Goal: Find specific page/section: Find specific page/section

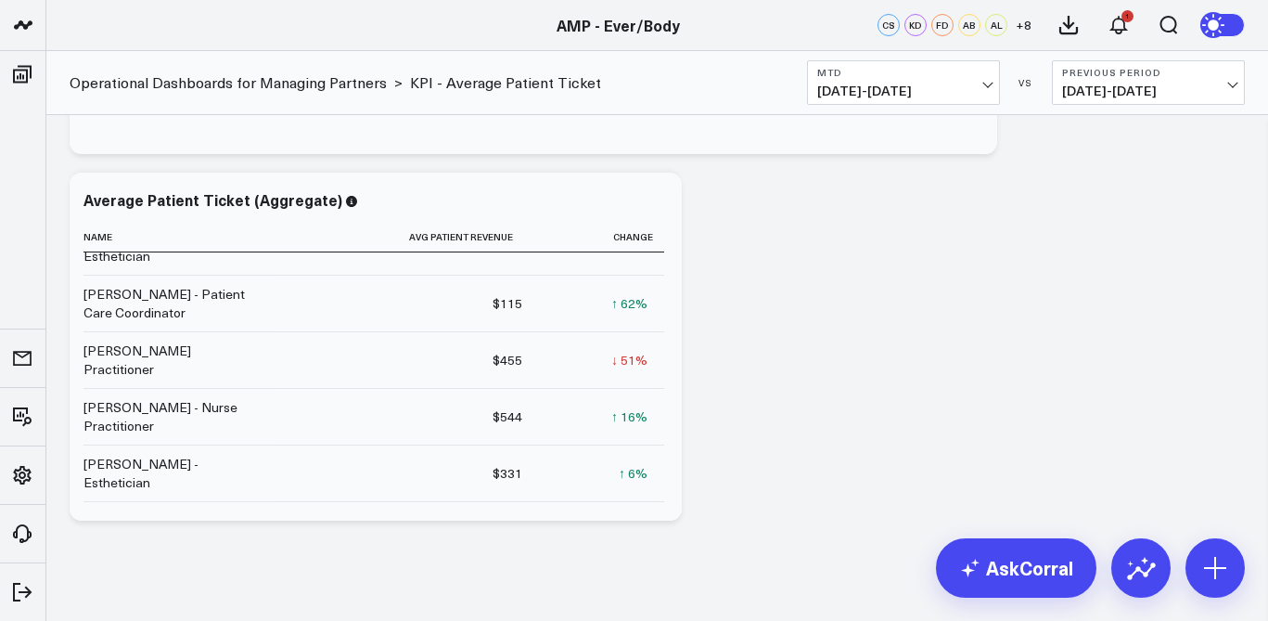
scroll to position [1526, 0]
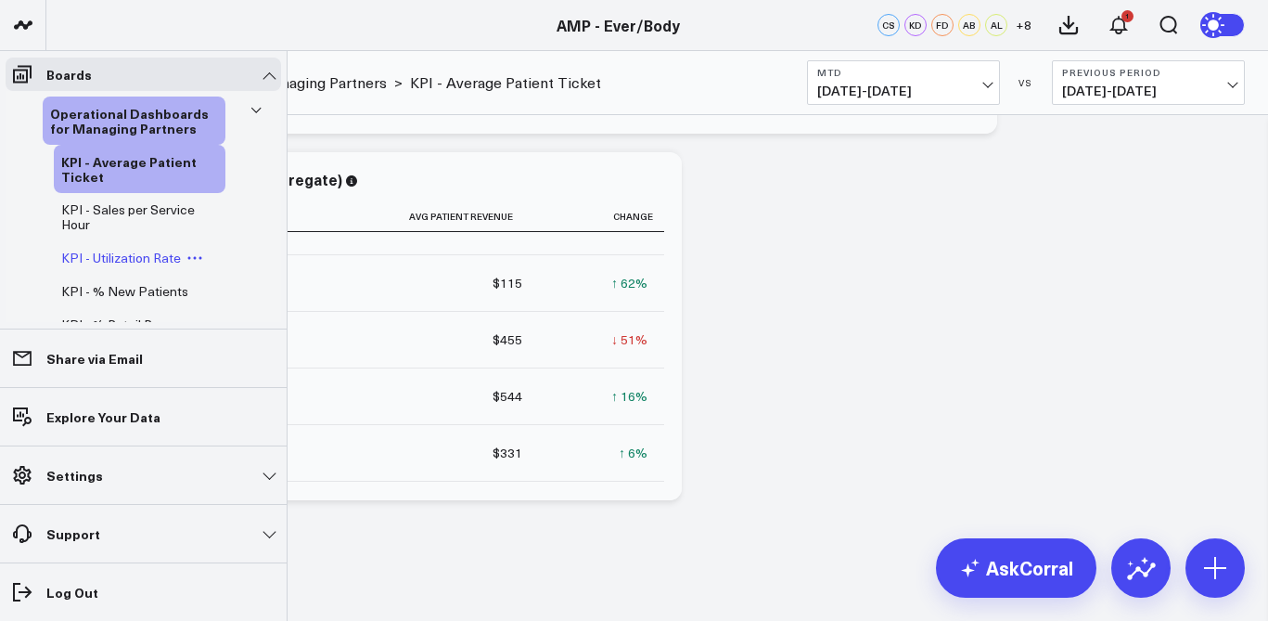
click at [146, 261] on span "KPI - Utilization Rate" at bounding box center [121, 258] width 120 height 18
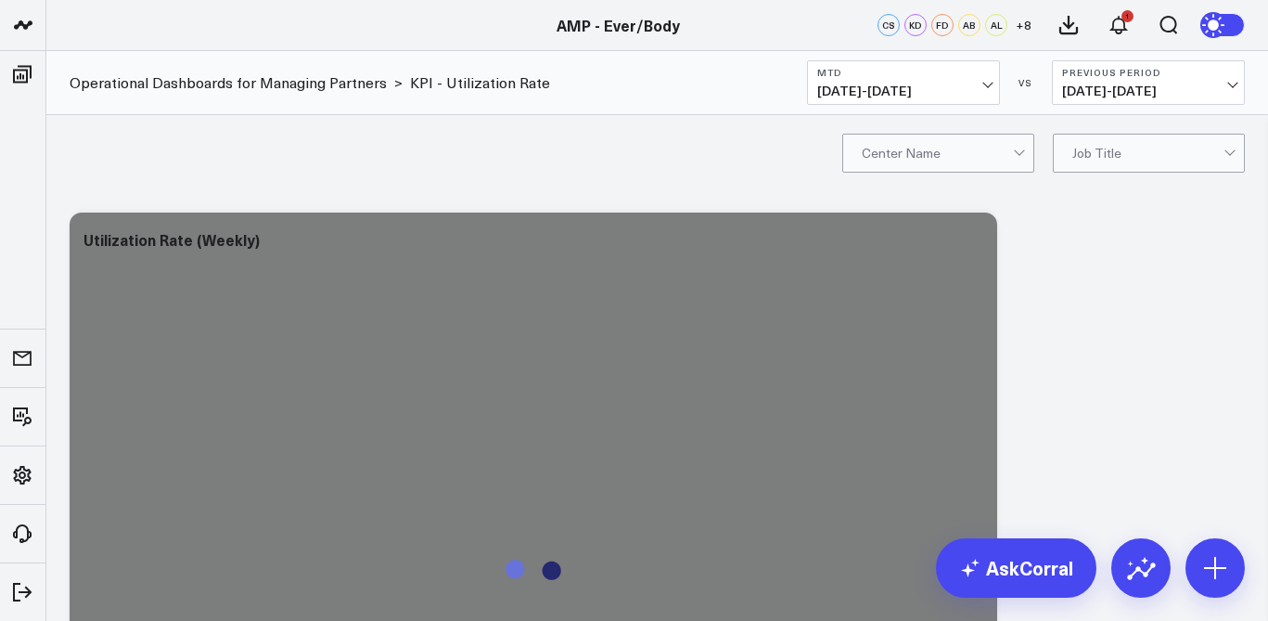
click at [942, 80] on button "MTD [DATE] - [DATE]" at bounding box center [903, 82] width 193 height 45
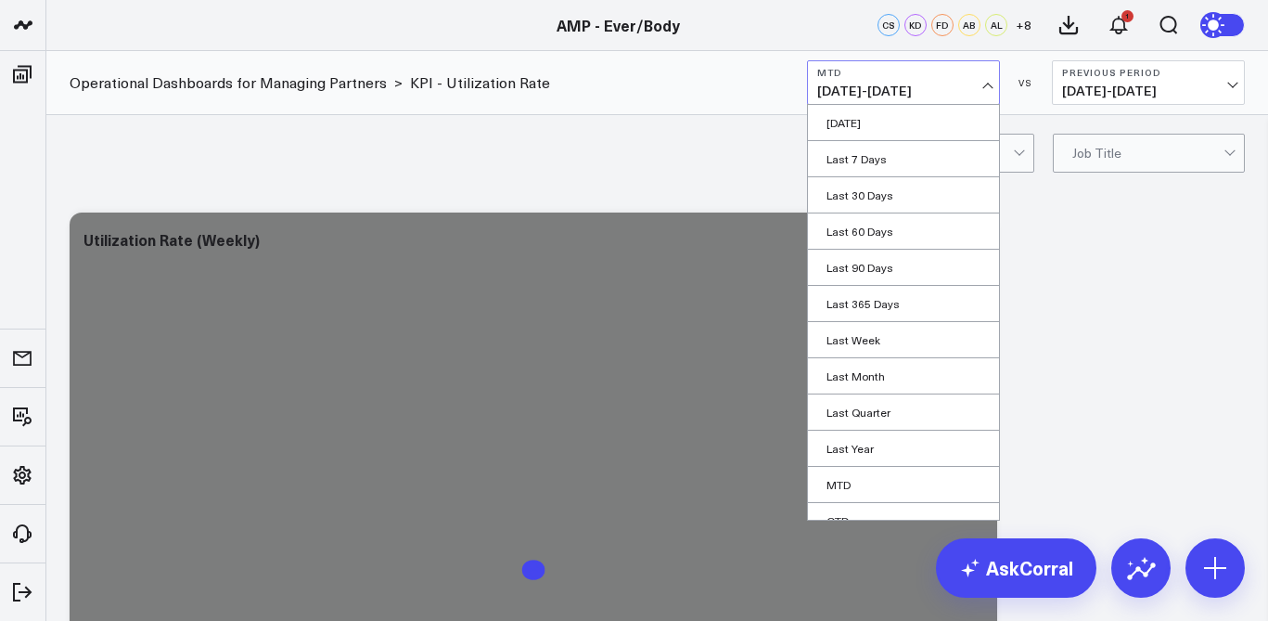
click at [847, 483] on link "MTD" at bounding box center [903, 484] width 191 height 35
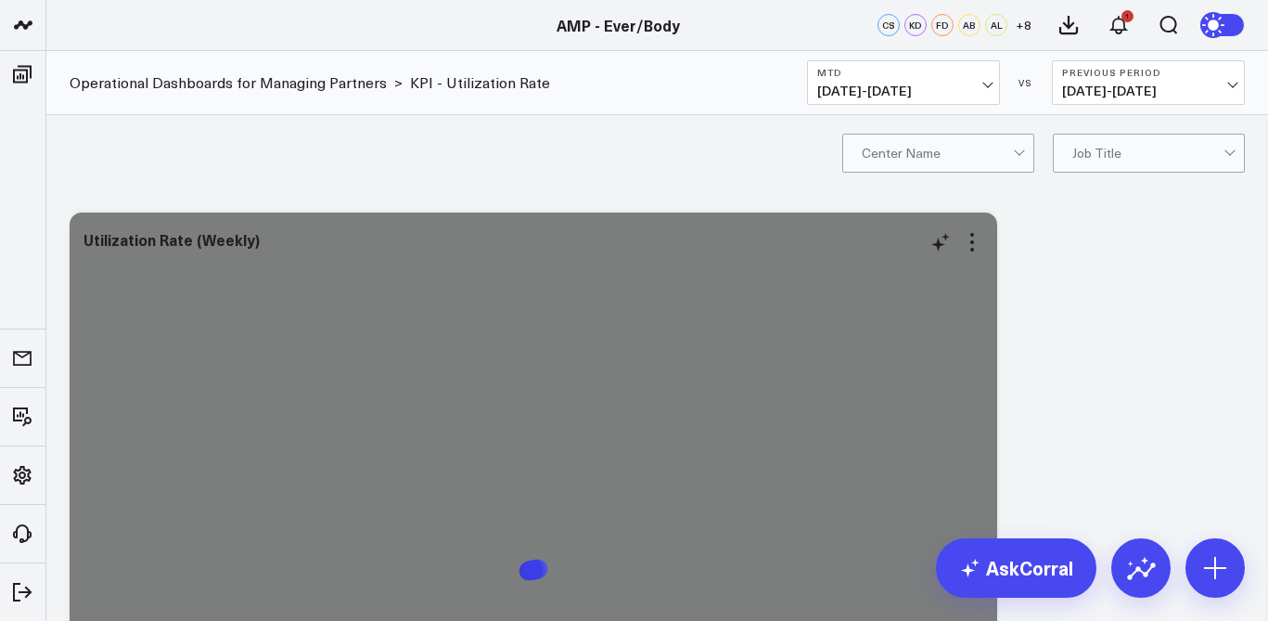
click at [599, 299] on div at bounding box center [533, 585] width 900 height 647
